Goal: Navigation & Orientation: Find specific page/section

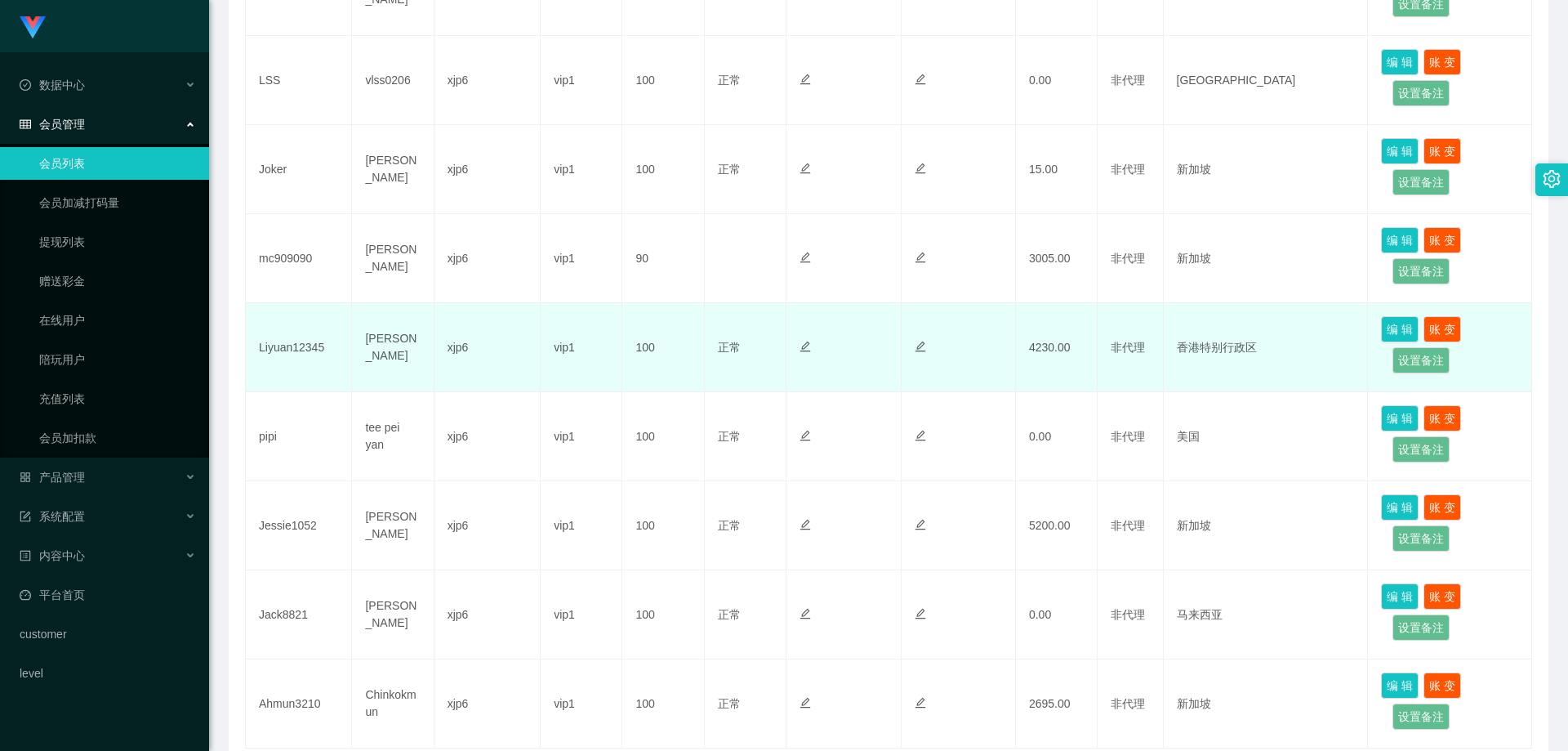
scroll to position [698, 0]
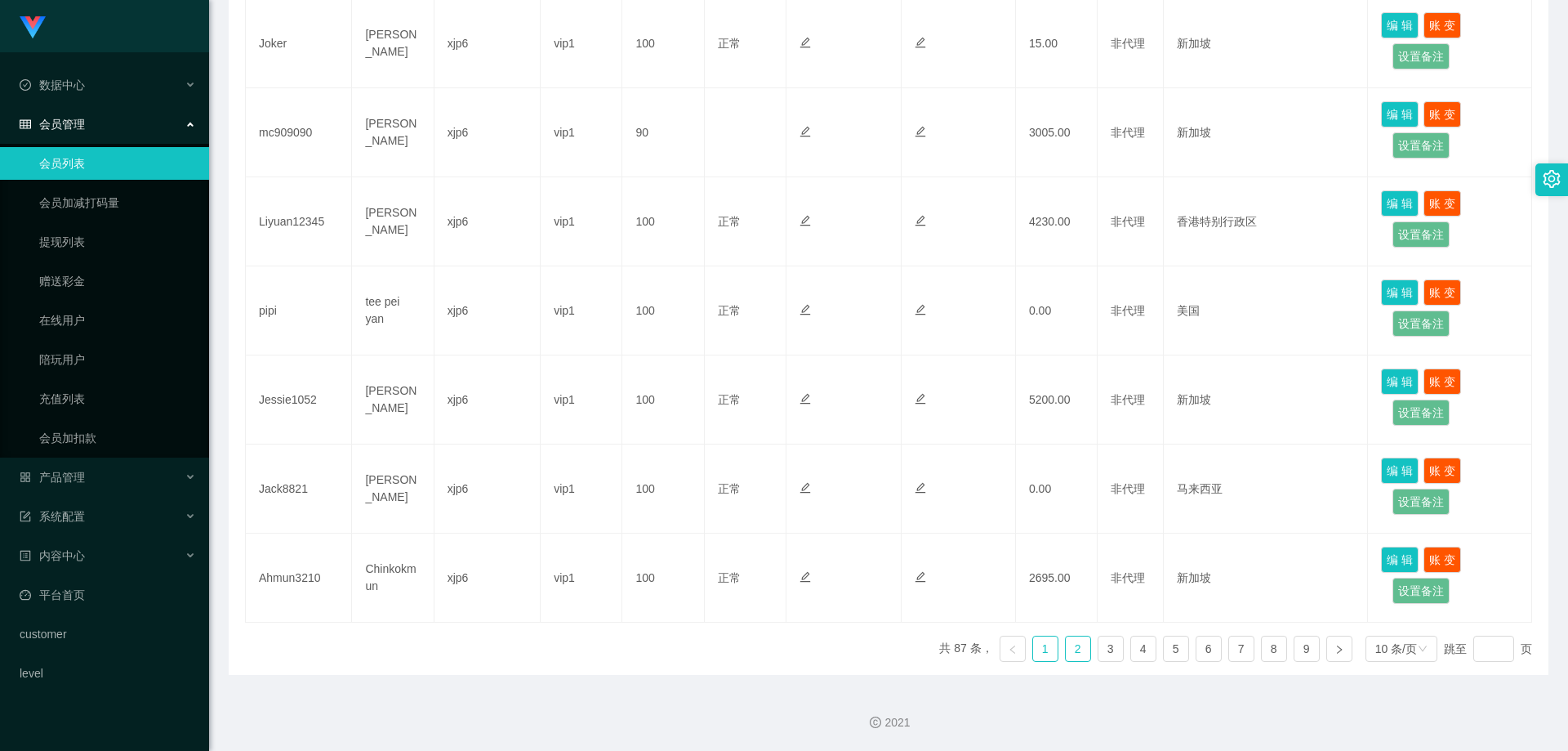
click at [1065, 650] on link "2" at bounding box center [1077, 648] width 24 height 24
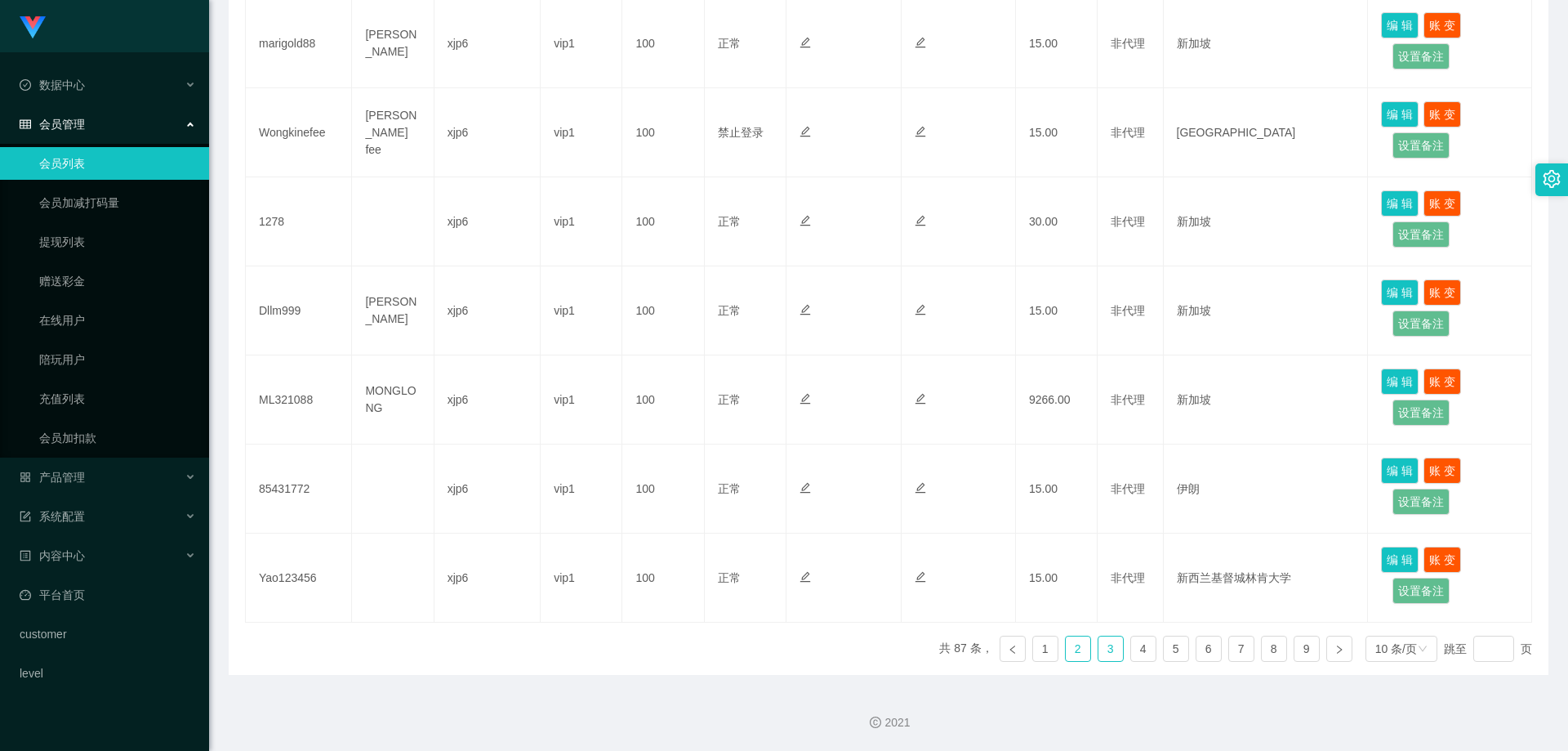
click at [1099, 653] on link "3" at bounding box center [1111, 648] width 24 height 24
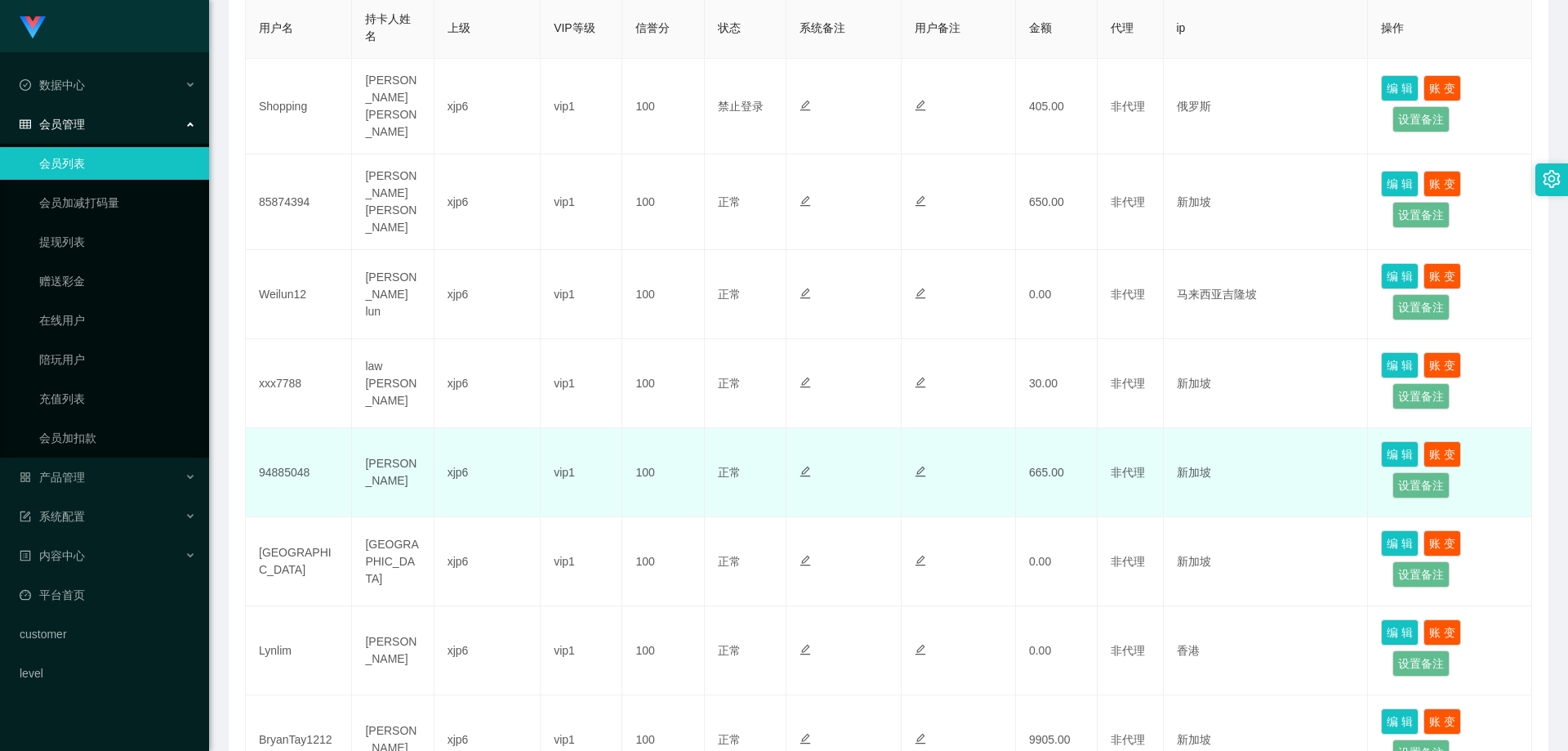
scroll to position [454, 0]
